Goal: Task Accomplishment & Management: Manage account settings

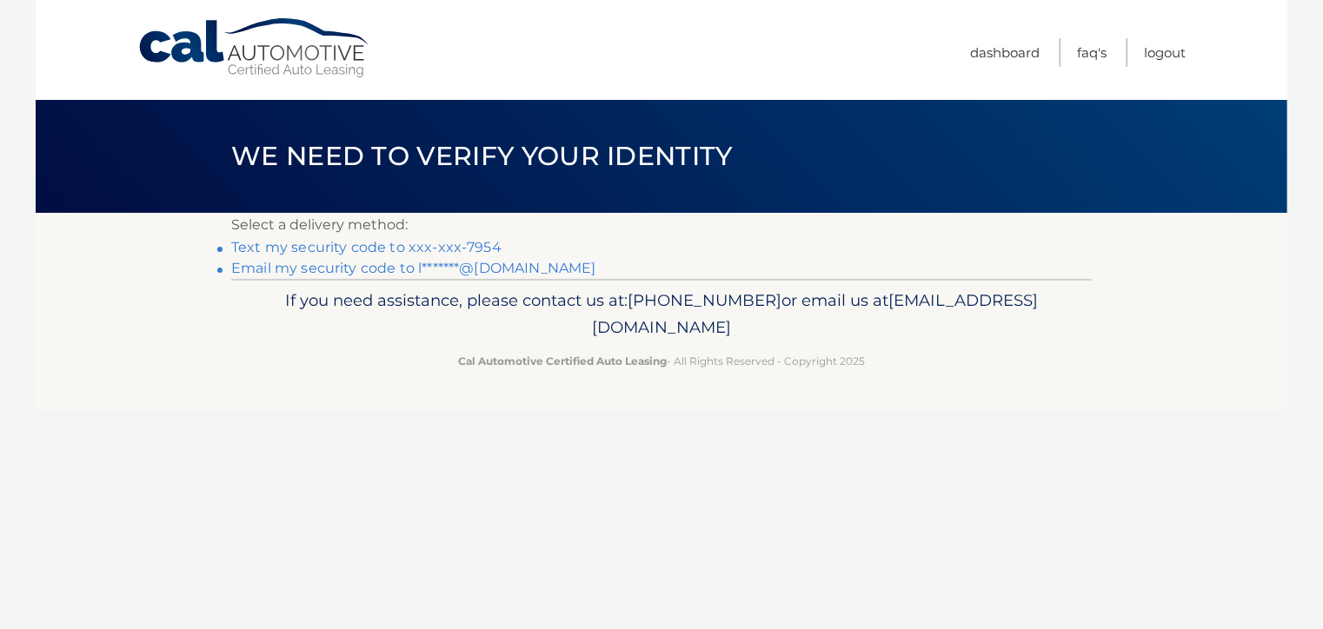
click at [339, 272] on link "Email my security code to l*******@yahoo.com" at bounding box center [413, 268] width 365 height 17
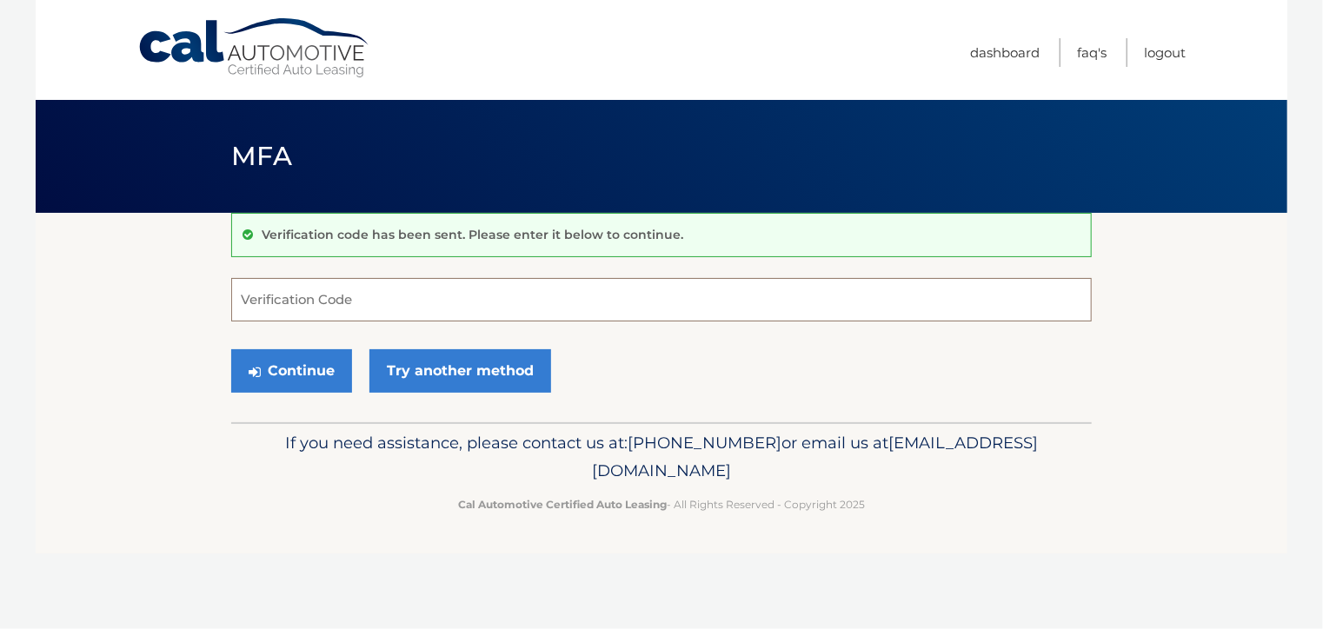
click at [243, 290] on input "Verification Code" at bounding box center [661, 299] width 861 height 43
type input "228353"
click at [302, 375] on button "Continue" at bounding box center [291, 371] width 121 height 43
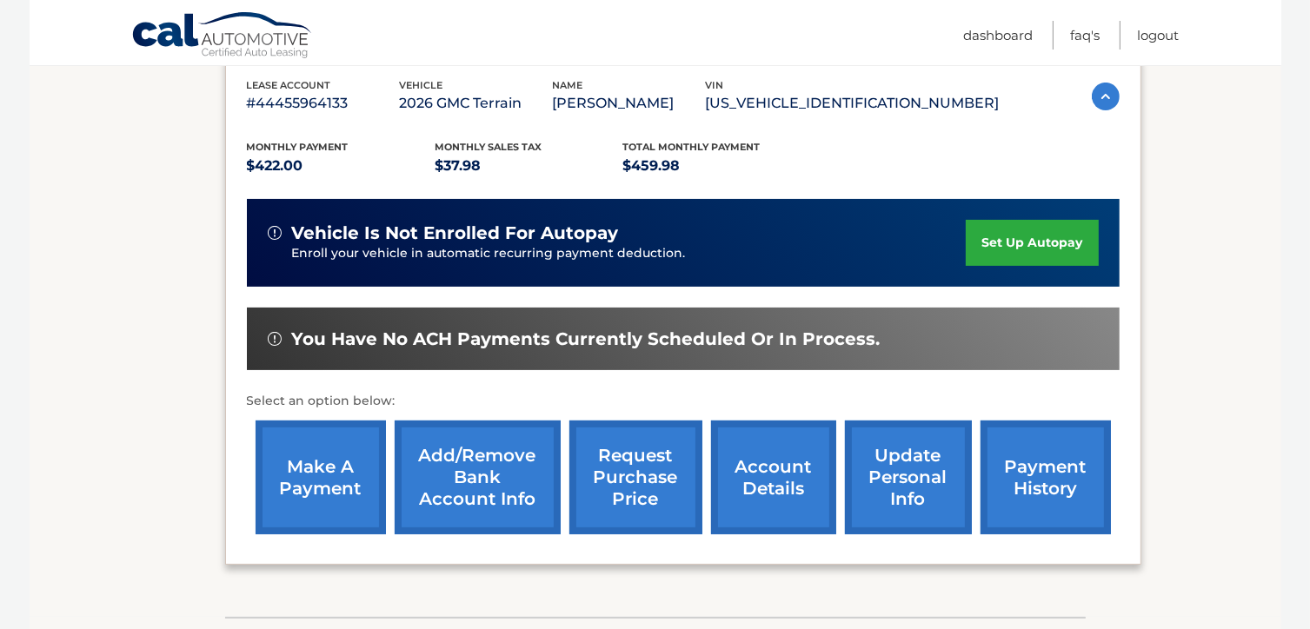
scroll to position [348, 0]
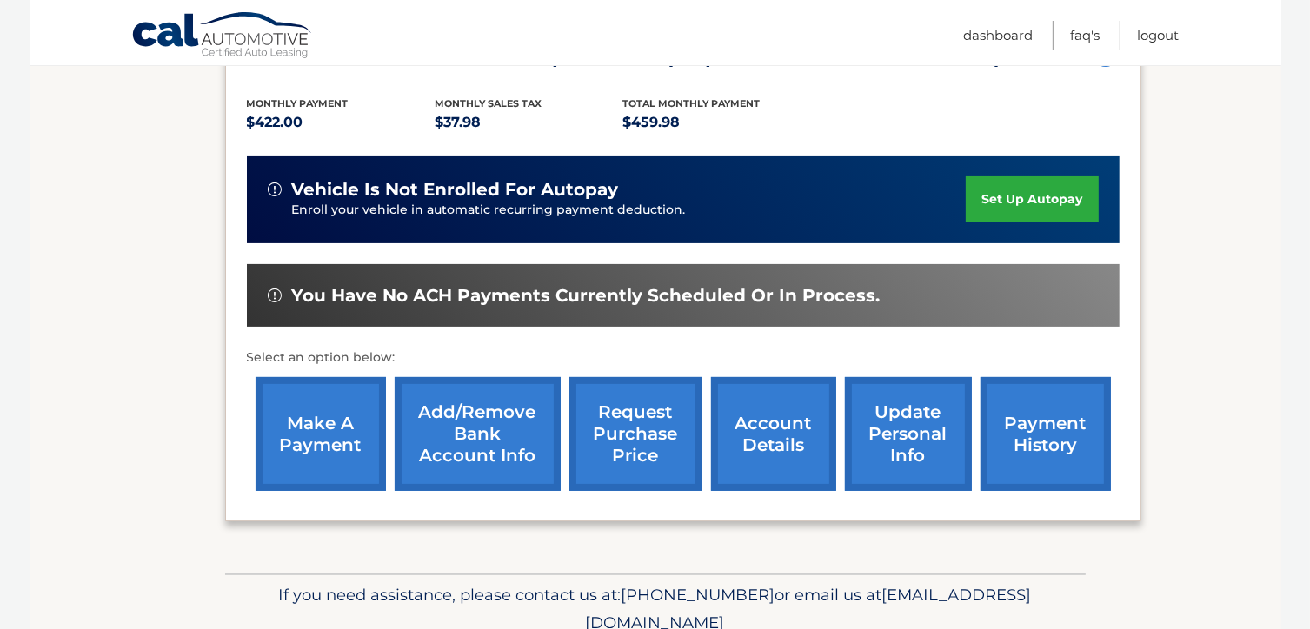
click at [327, 418] on link "make a payment" at bounding box center [321, 434] width 130 height 114
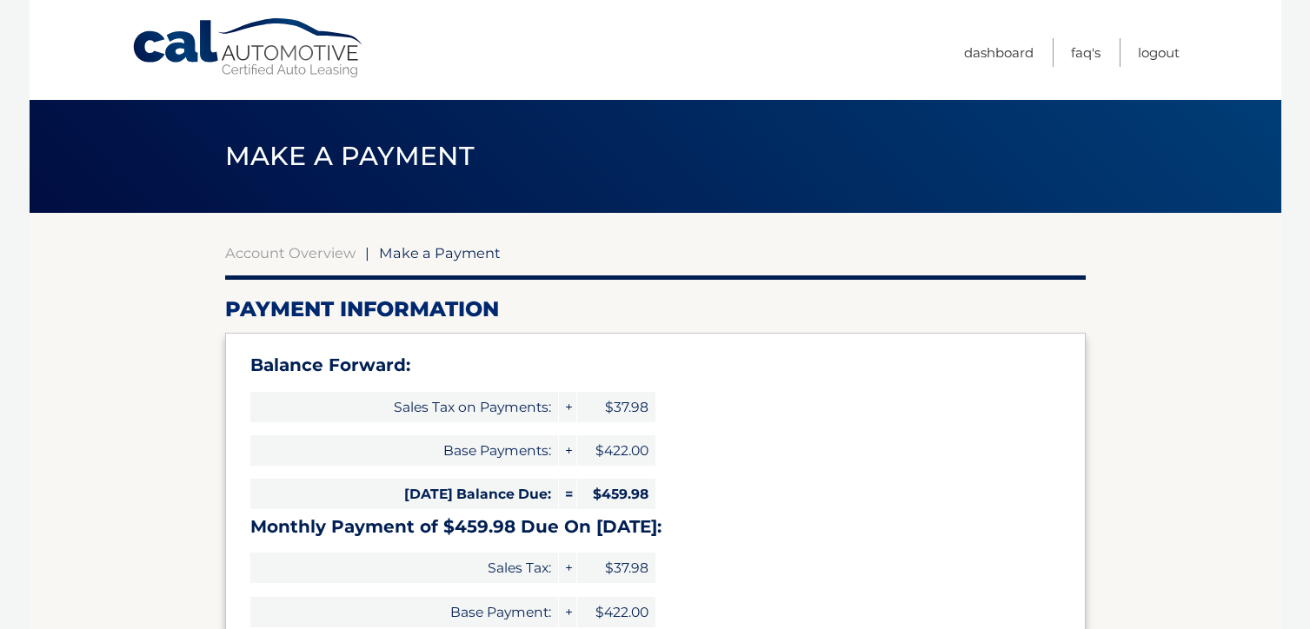
select select "YzE2NDllYTEtODE3NC00YWRkLWI3MTMtYTczOTlmOWZjMTli"
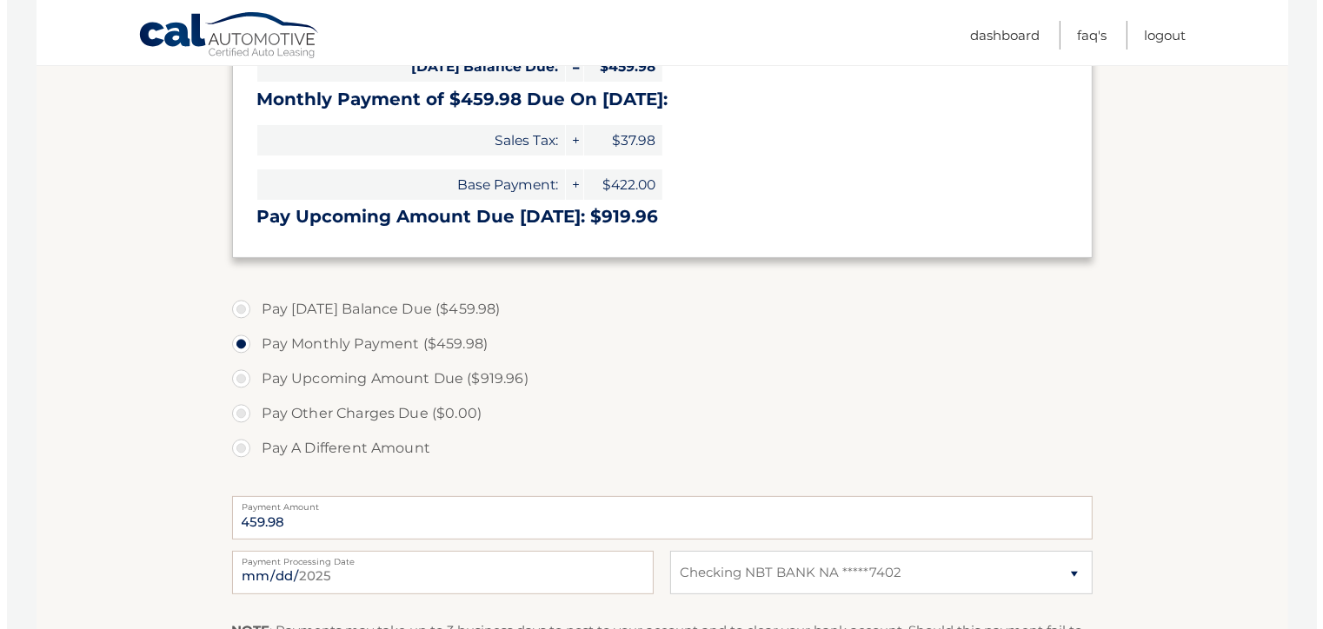
scroll to position [609, 0]
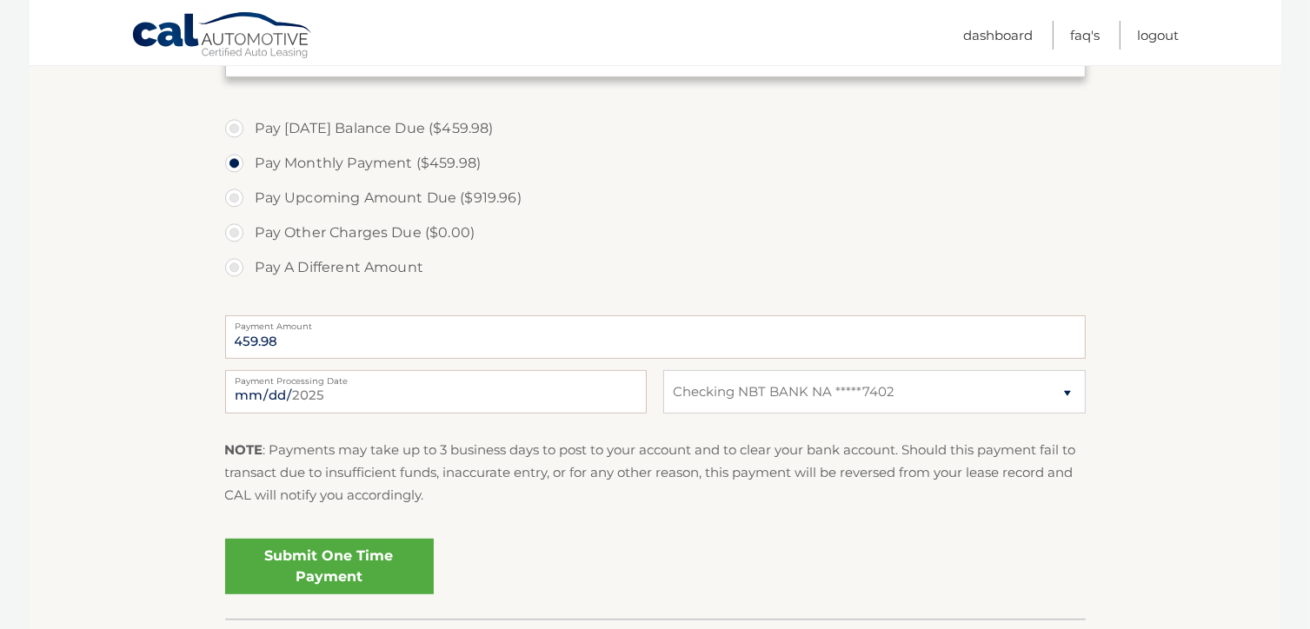
click at [376, 563] on link "Submit One Time Payment" at bounding box center [329, 567] width 209 height 56
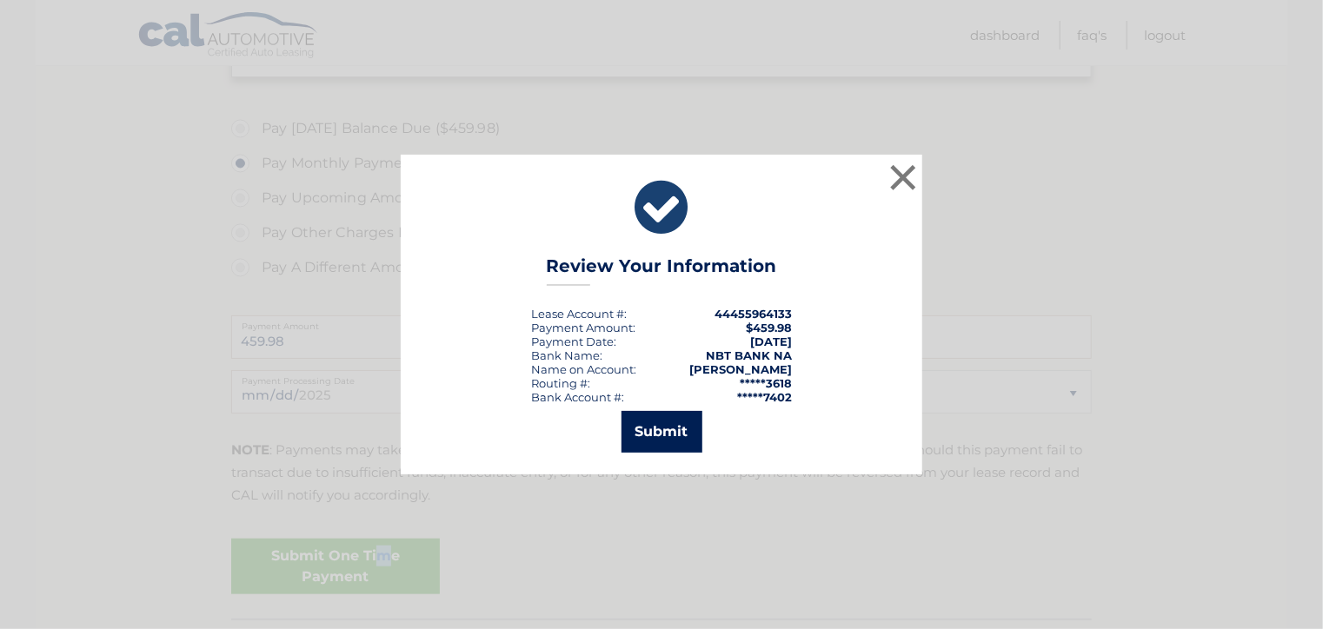
click at [656, 430] on button "Submit" at bounding box center [662, 432] width 81 height 42
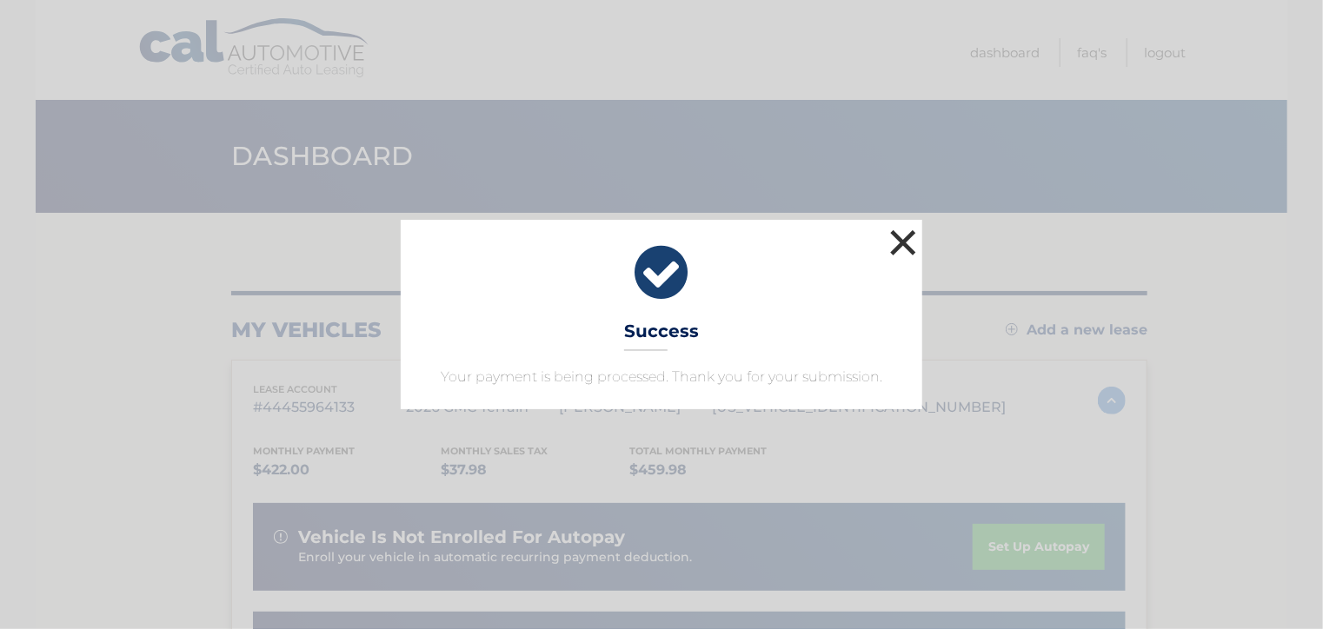
click at [901, 240] on button "×" at bounding box center [903, 242] width 35 height 35
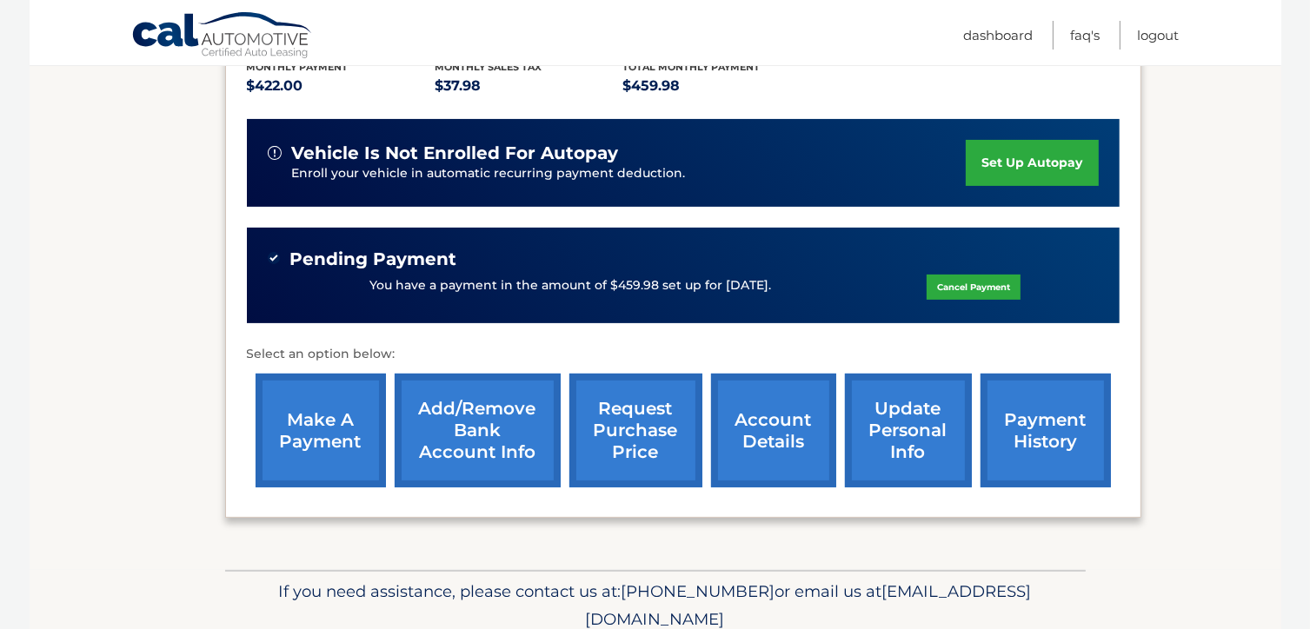
scroll to position [281, 0]
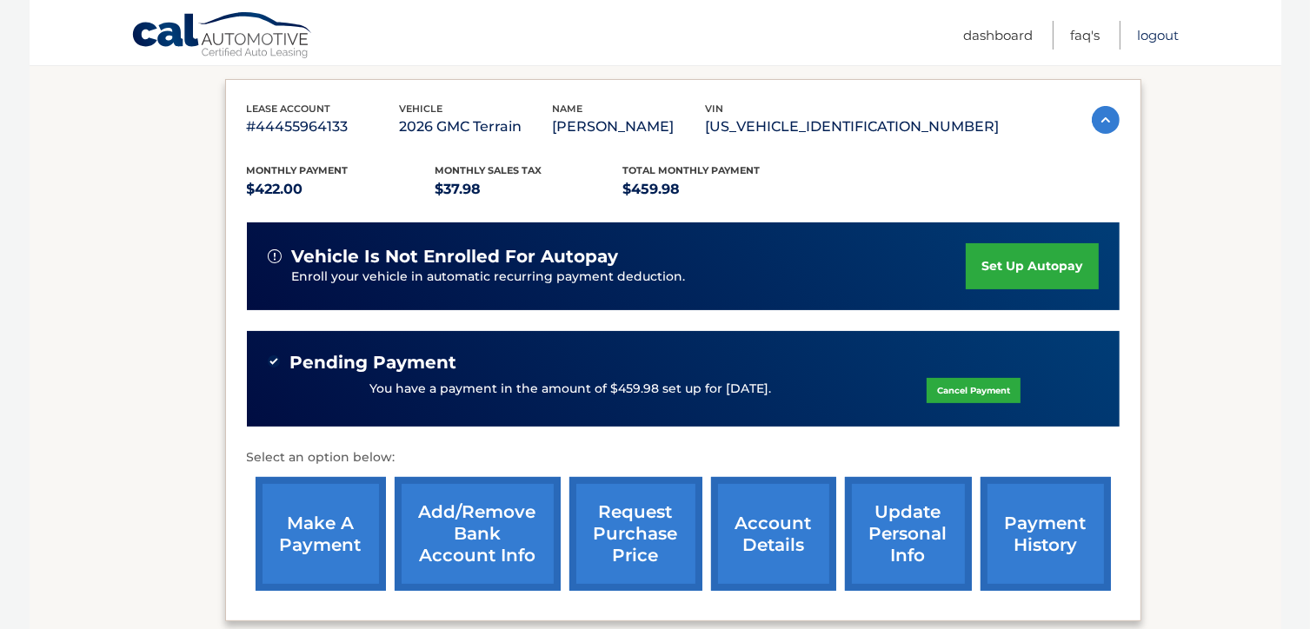
click at [1156, 36] on link "Logout" at bounding box center [1159, 35] width 42 height 29
